Goal: Information Seeking & Learning: Check status

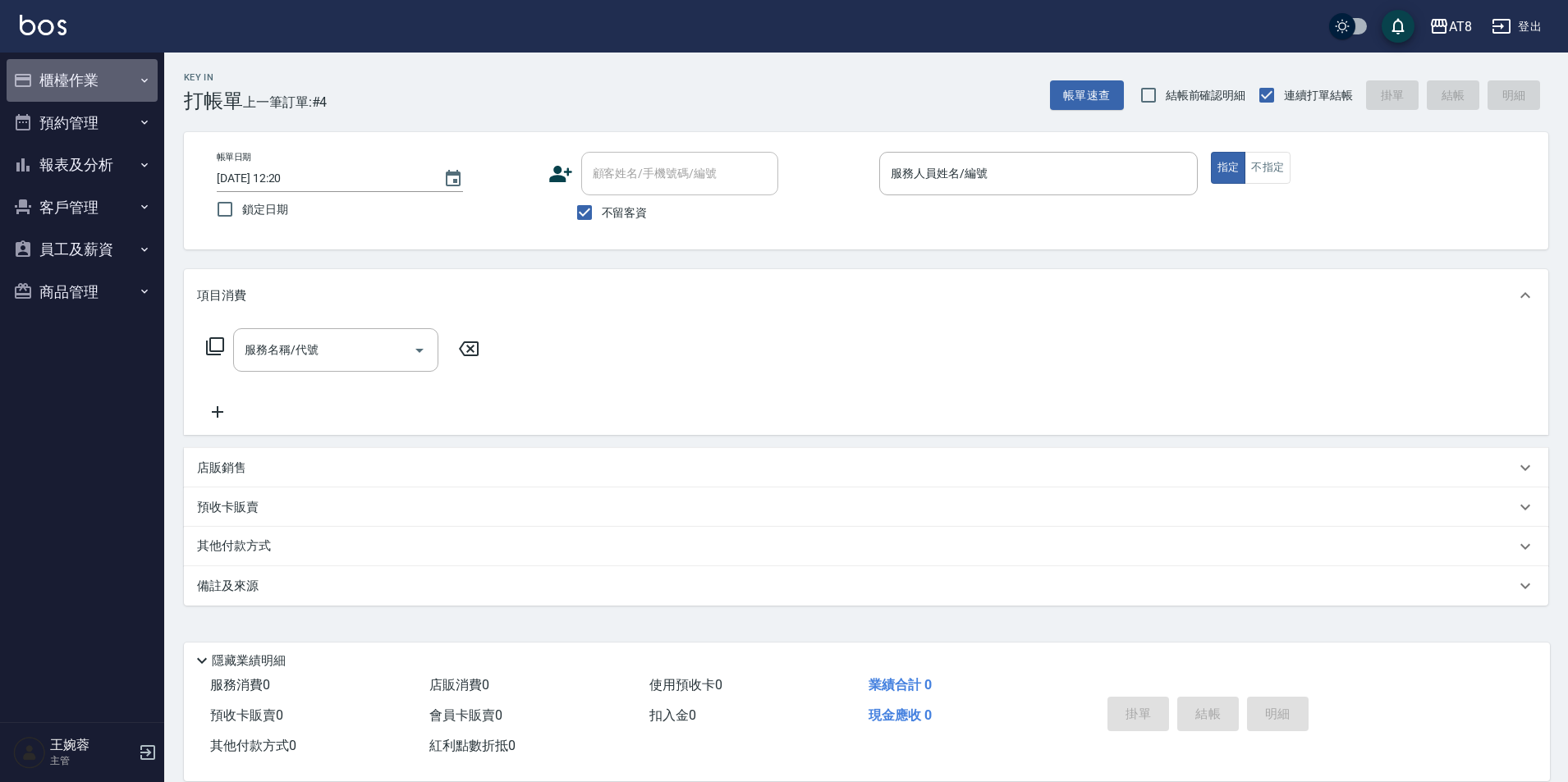
click at [32, 86] on icon "button" at bounding box center [23, 80] width 20 height 20
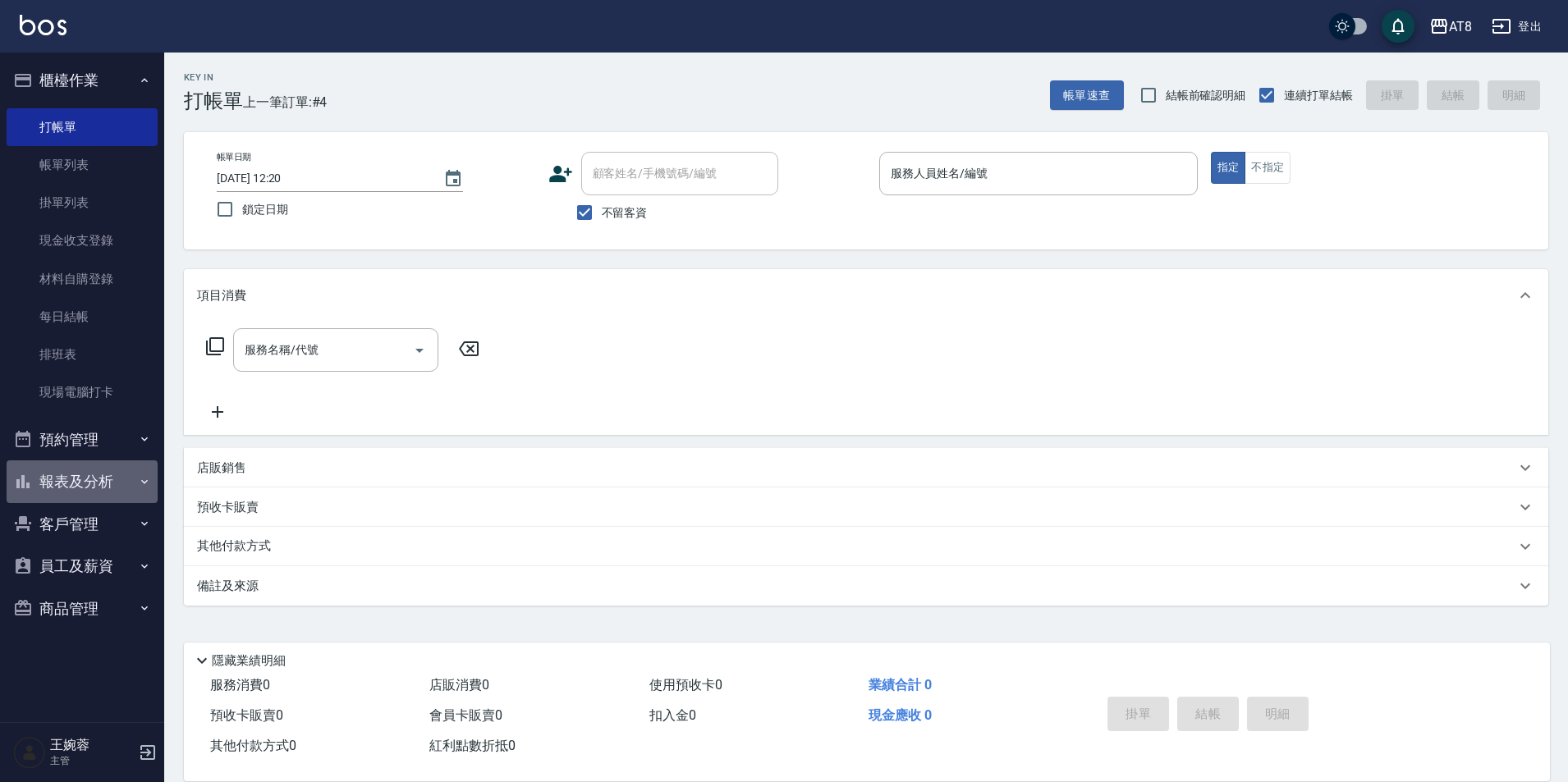
click at [68, 488] on button "報表及分析" at bounding box center [82, 481] width 151 height 43
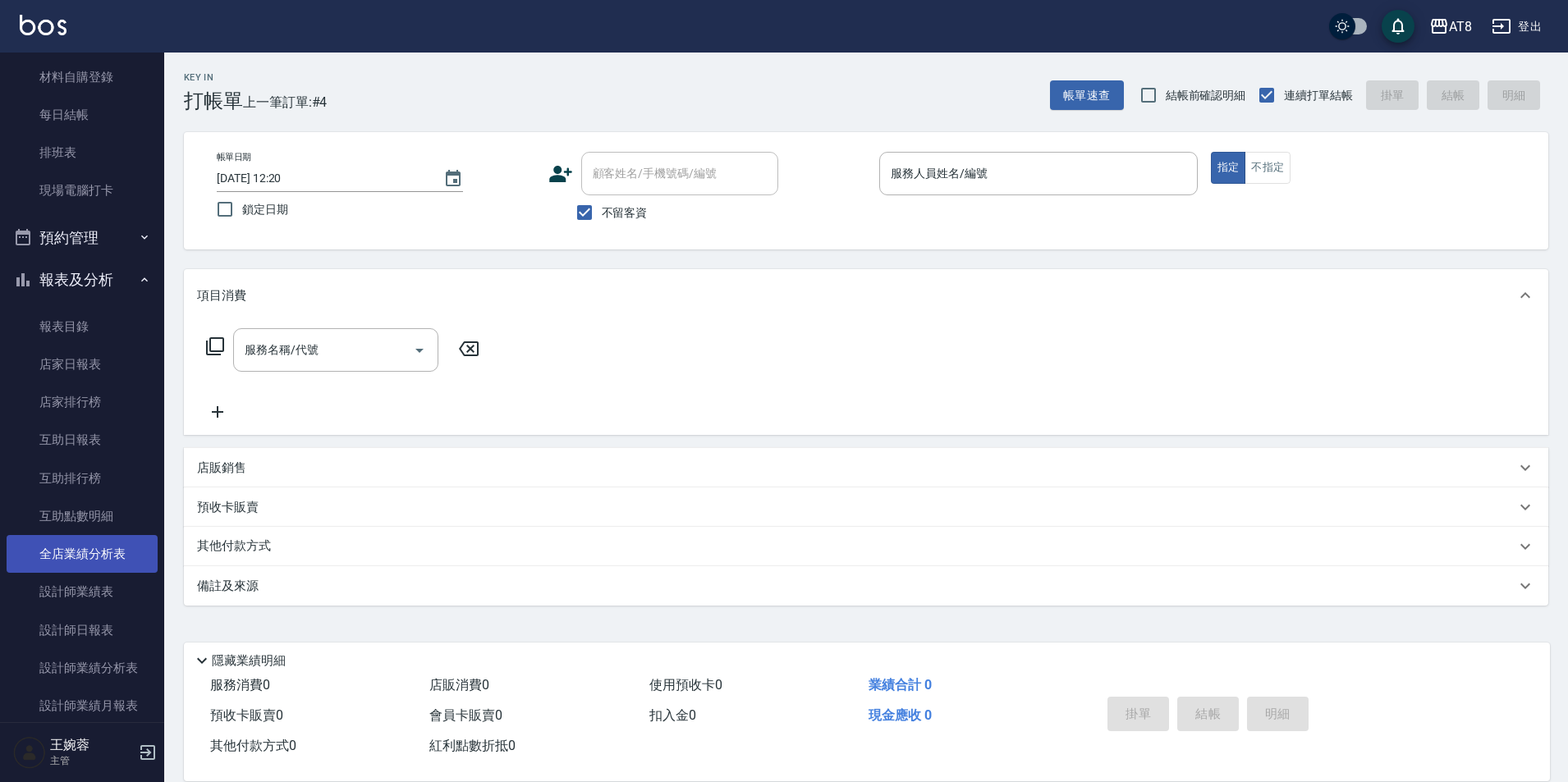
scroll to position [207, 0]
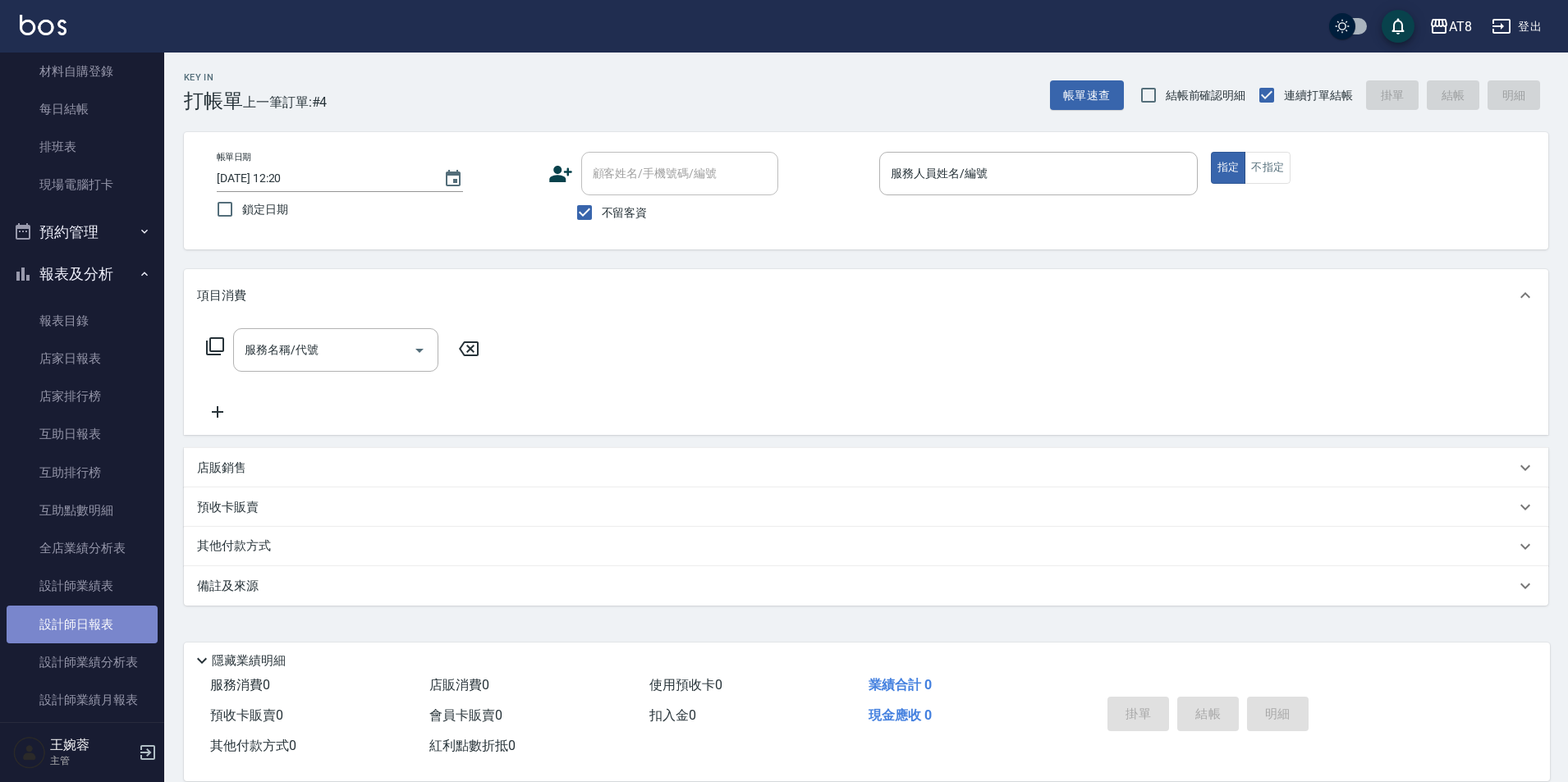
click at [114, 631] on link "設計師日報表" at bounding box center [82, 624] width 151 height 38
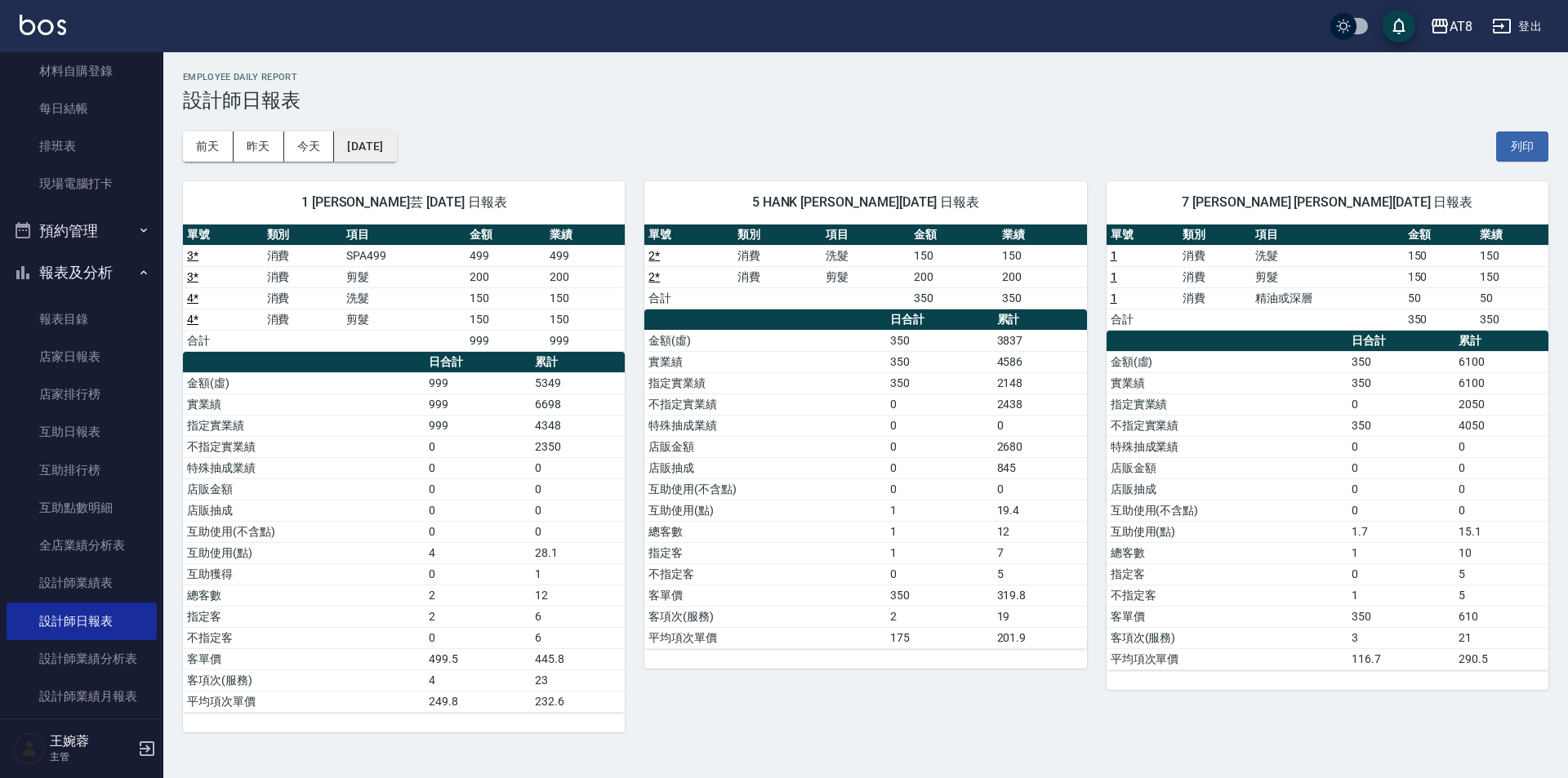
click at [367, 154] on button "[DATE]" at bounding box center [365, 146] width 62 height 30
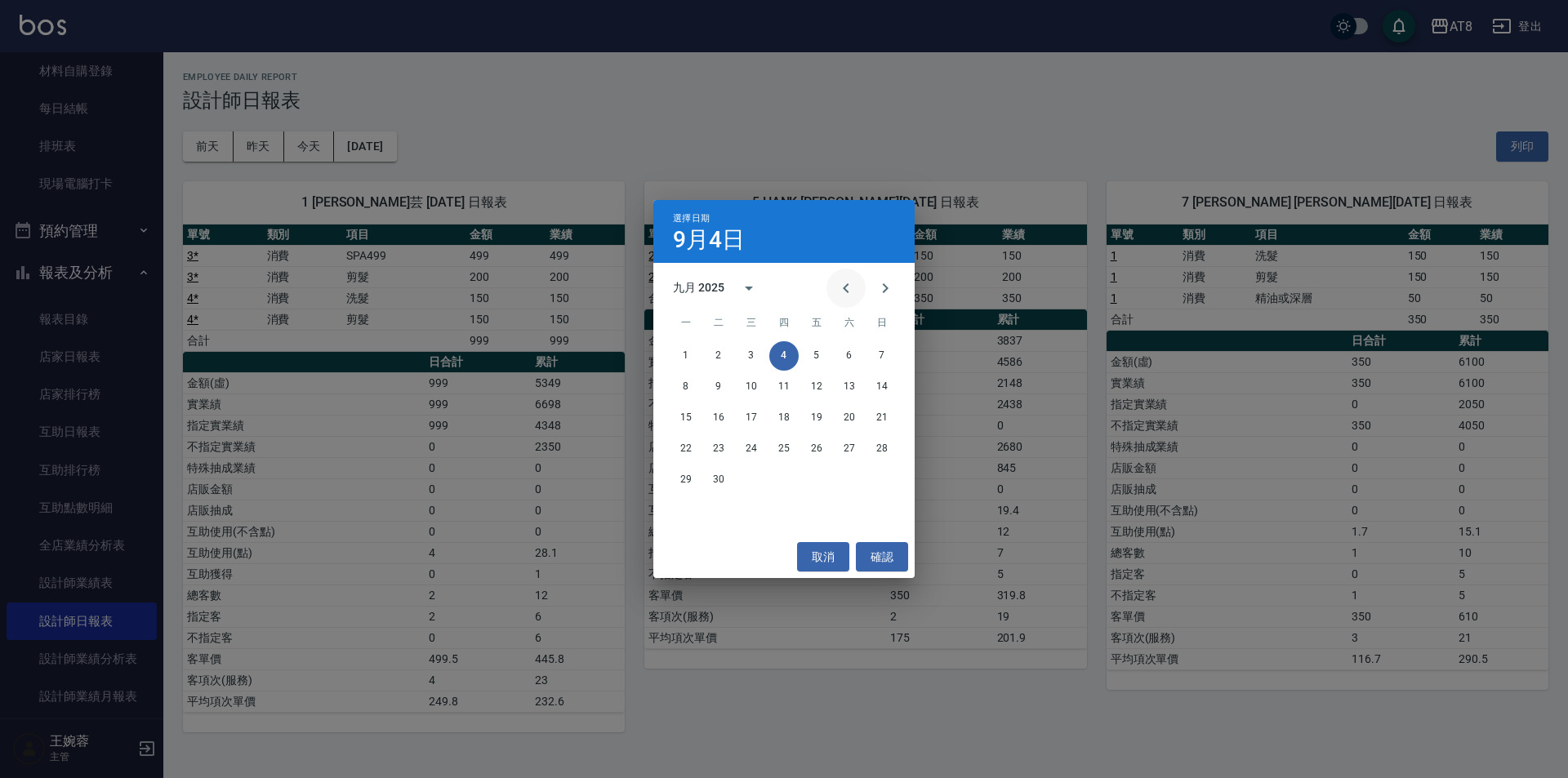
click at [843, 291] on icon "Previous month" at bounding box center [845, 288] width 20 height 20
click at [873, 484] on button "31" at bounding box center [881, 480] width 29 height 29
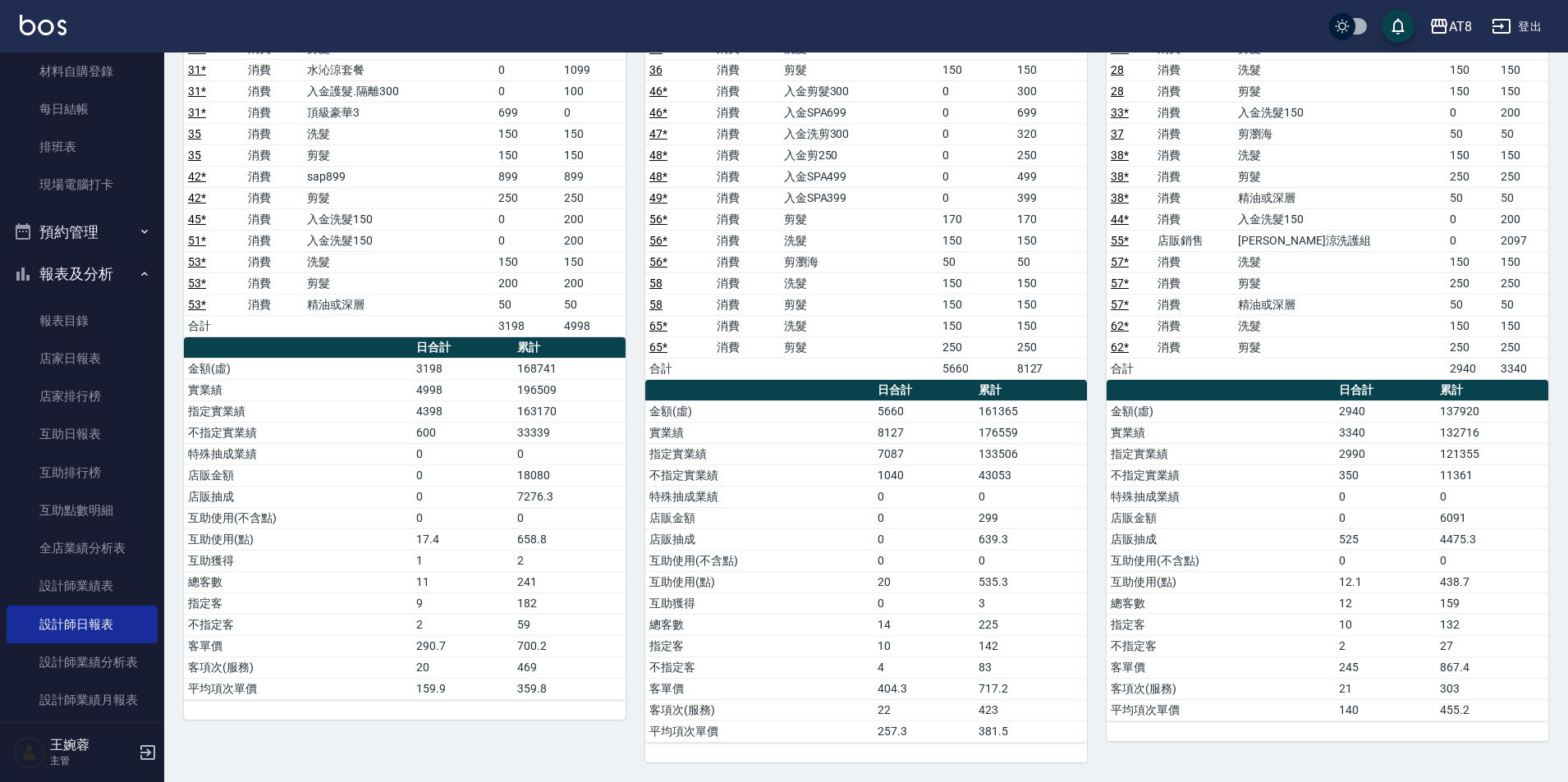
scroll to position [865, 0]
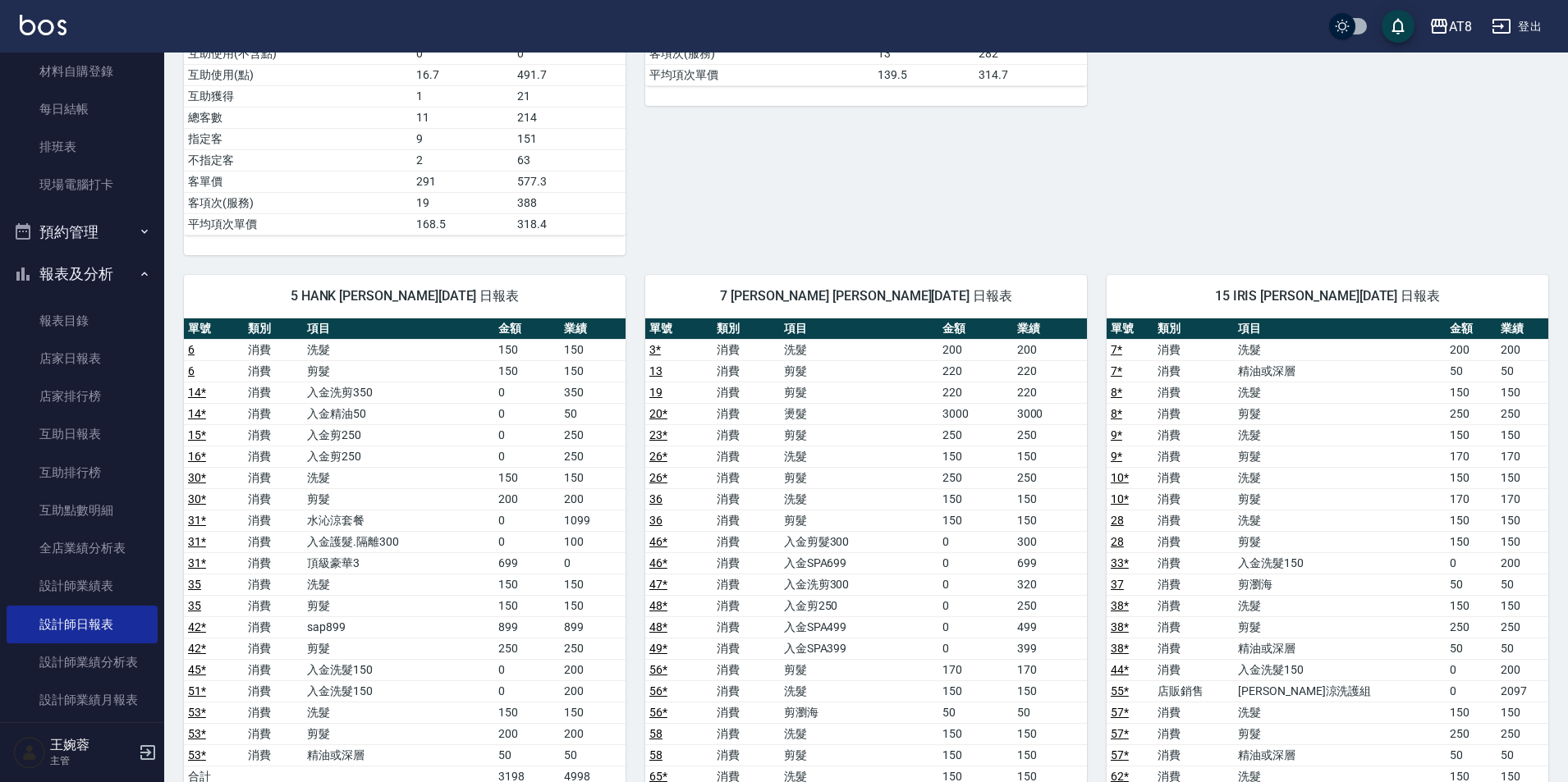
click at [45, 17] on img at bounding box center [43, 24] width 47 height 20
